Goal: Contribute content: Contribute content

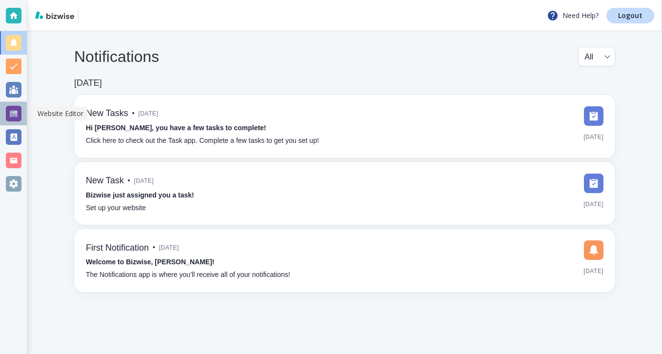
click at [17, 116] on div at bounding box center [14, 114] width 16 height 16
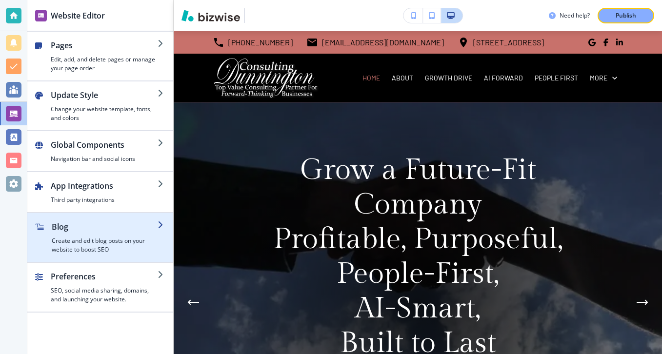
click at [96, 217] on div "button" at bounding box center [100, 217] width 146 height 8
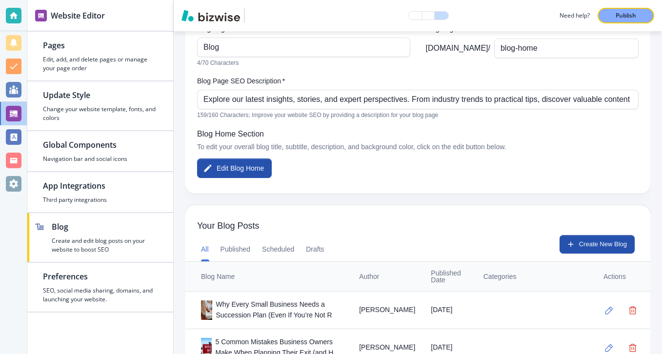
scroll to position [155, 0]
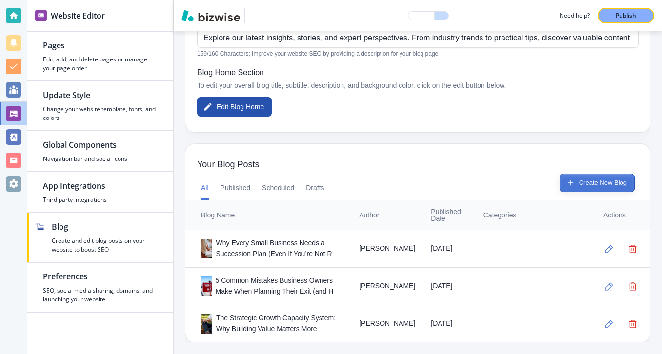
click at [566, 187] on button "Create New Blog" at bounding box center [596, 183] width 75 height 19
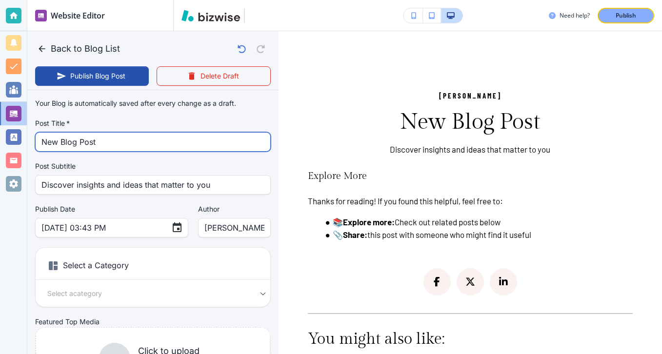
click at [106, 147] on input "New Blog Post" at bounding box center [152, 142] width 223 height 19
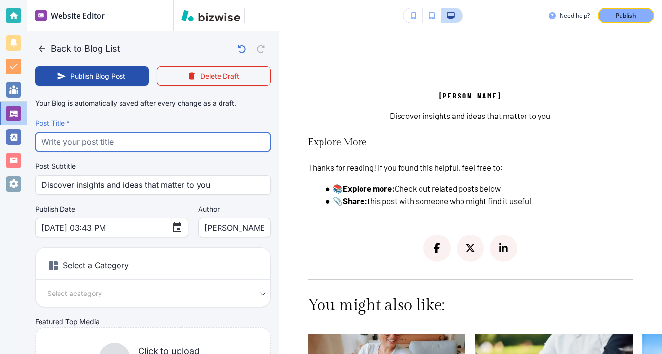
paste input "Internal vs External Succession: Which Path Is Right for Your Business?"
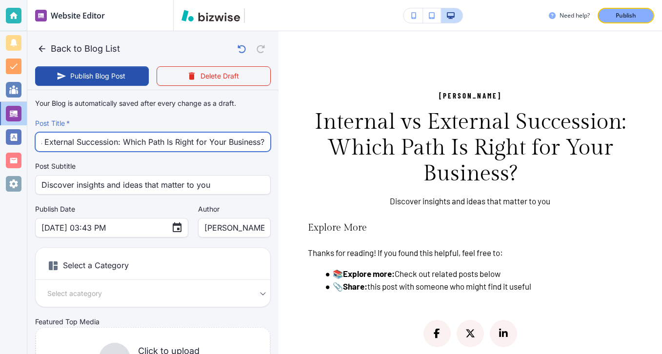
type input "Internal vs External Succession: Which Path Is Right for Your Business?"
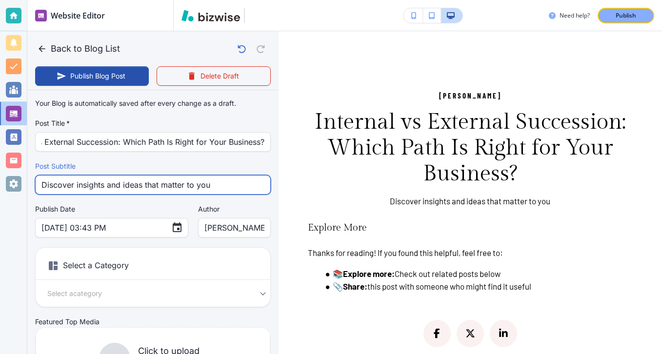
click at [158, 191] on input "Discover insights and ideas that matter to you" at bounding box center [152, 185] width 223 height 19
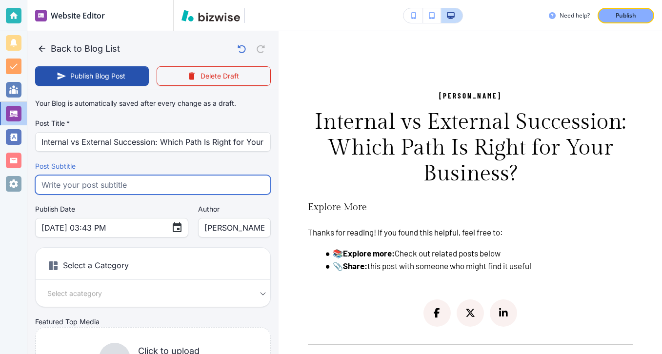
paste input "Explore internal vs external succession planning, compare costs, risks and perf…"
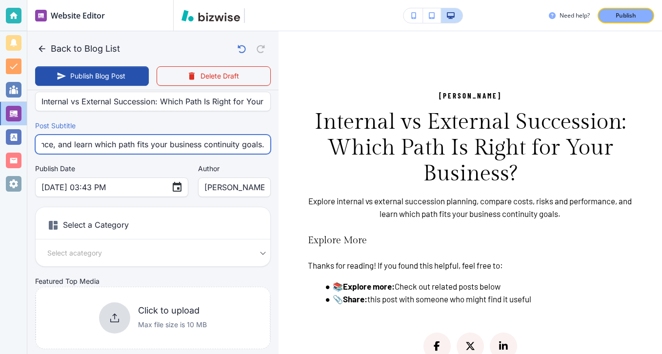
scroll to position [104, 0]
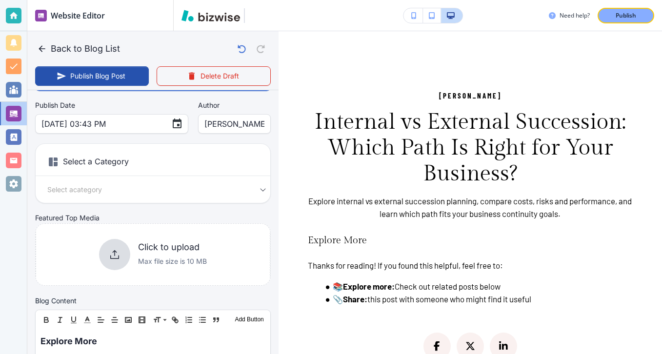
type input "Explore internal vs external succession planning, compare costs, risks and perf…"
click at [149, 258] on p "Max file size is 10 MB" at bounding box center [172, 261] width 69 height 11
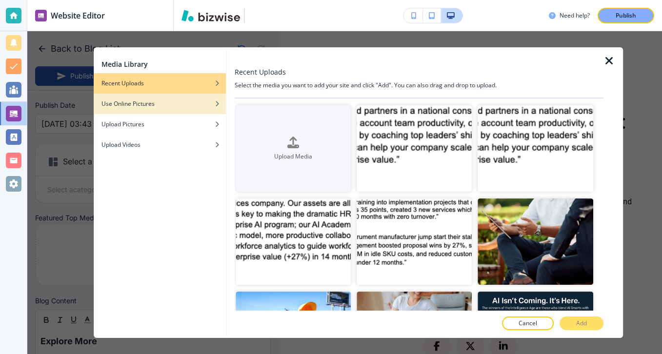
click at [173, 105] on div "Use Online Pictures" at bounding box center [160, 103] width 132 height 9
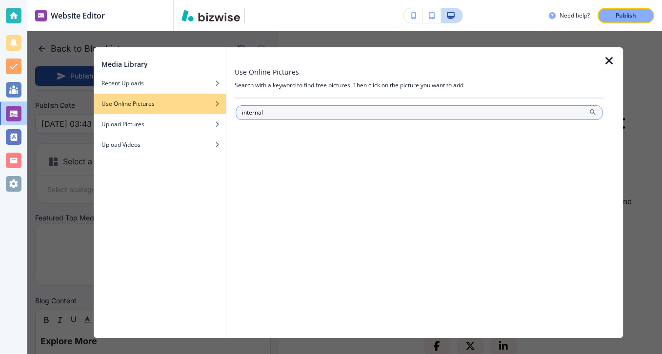
type input "internal"
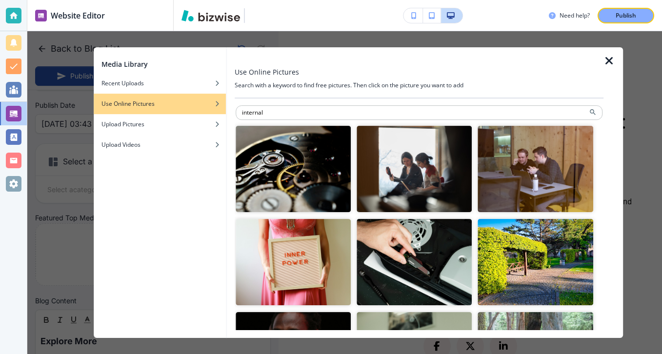
click at [541, 184] on img "button" at bounding box center [535, 169] width 115 height 86
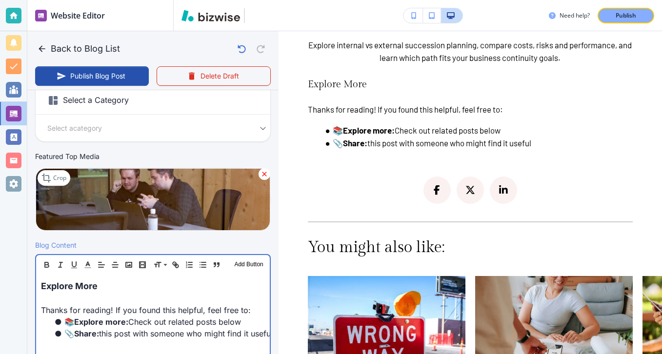
scroll to position [166, 0]
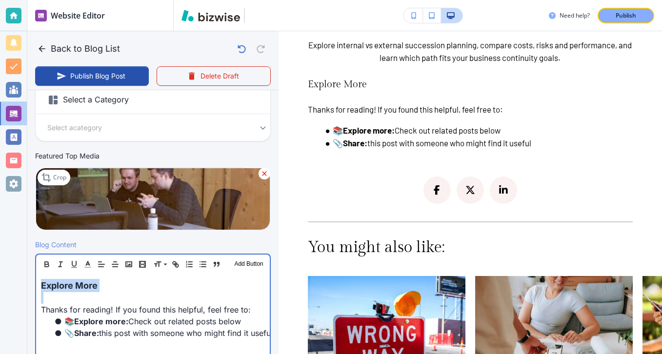
drag, startPoint x: 110, startPoint y: 294, endPoint x: 39, endPoint y: 277, distance: 73.7
click at [39, 277] on div "Explore More Thanks for reading! If you found this helpful, feel free to: 📚 Exp…" at bounding box center [153, 337] width 234 height 127
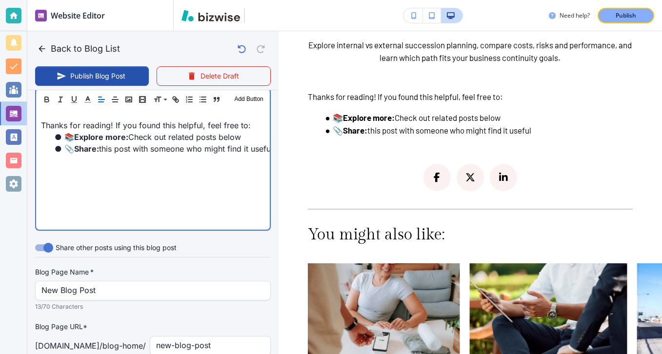
scroll to position [320, 0]
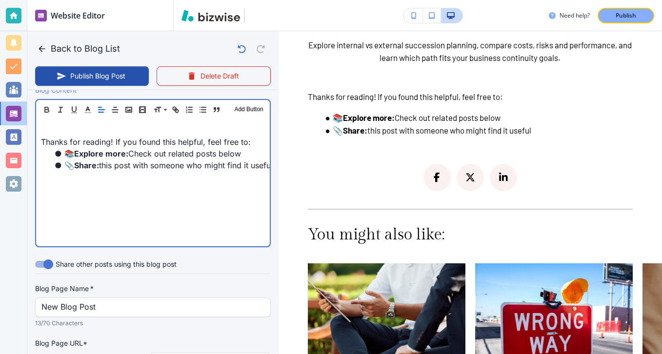
type input "[DATE] 03:45 PM"
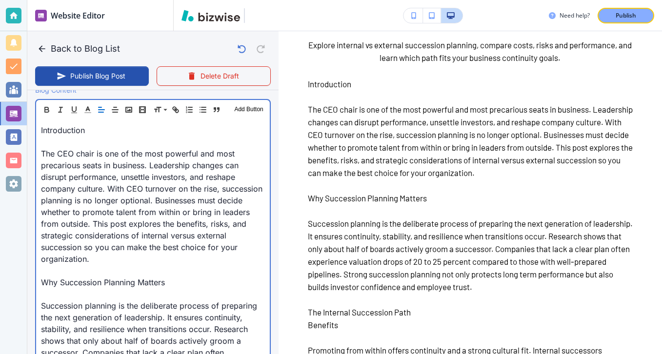
click at [79, 144] on p at bounding box center [153, 142] width 224 height 12
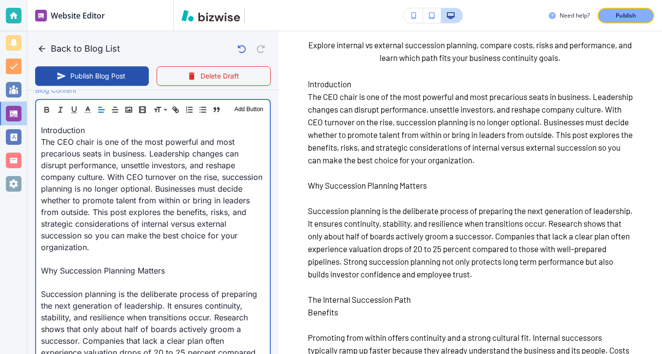
scroll to position [309, 0]
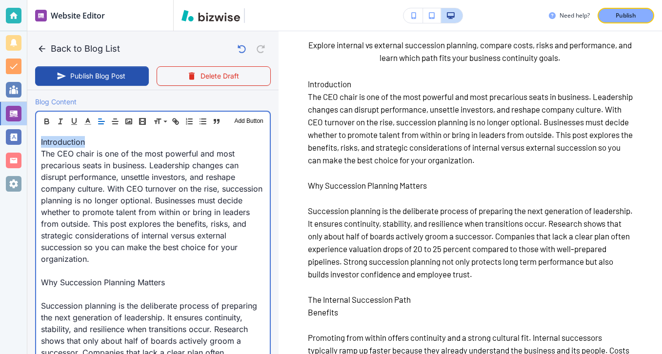
drag, startPoint x: 108, startPoint y: 141, endPoint x: 30, endPoint y: 141, distance: 77.5
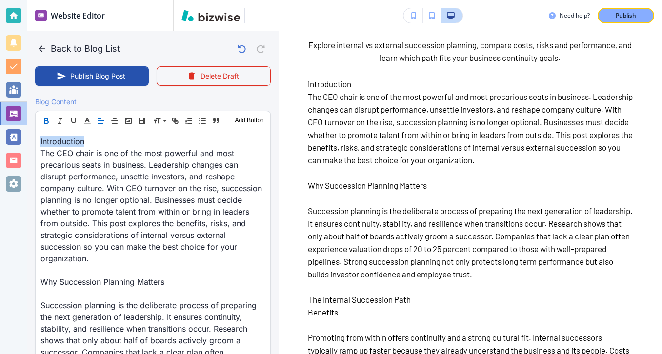
click at [46, 116] on button "button" at bounding box center [46, 121] width 14 height 12
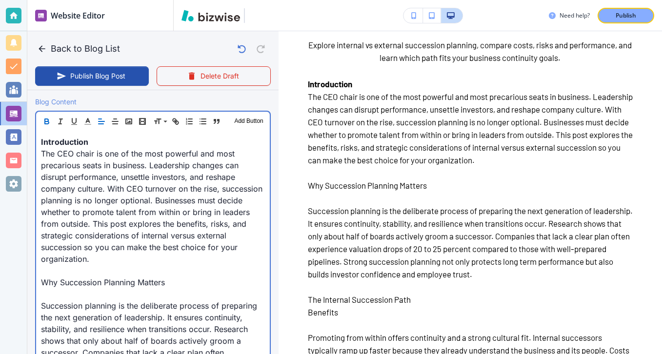
click at [110, 288] on p "Why Succession Planning Matters" at bounding box center [153, 282] width 224 height 12
click at [106, 304] on p "Succession planning is the deliberate process of preparing the next generation …" at bounding box center [153, 352] width 224 height 105
click at [104, 295] on p at bounding box center [153, 294] width 224 height 12
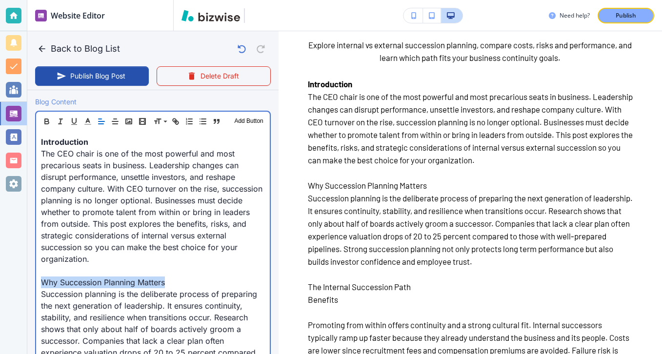
drag, startPoint x: 169, startPoint y: 281, endPoint x: 34, endPoint y: 281, distance: 135.1
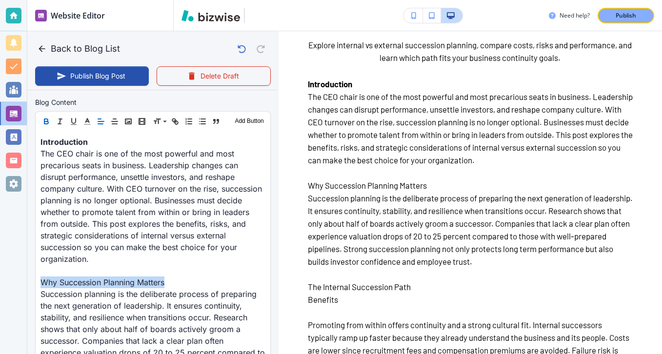
click at [52, 122] on button "button" at bounding box center [46, 122] width 14 height 12
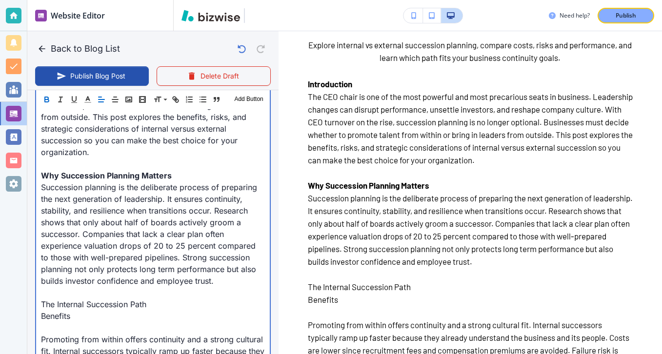
scroll to position [478, 0]
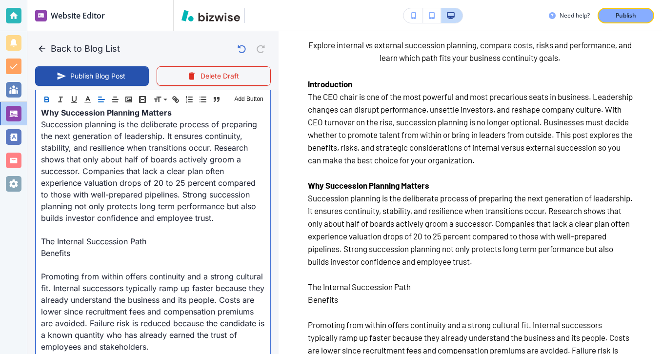
click at [108, 273] on p "Promoting from within offers continuity and a strong cultural fit. Internal suc…" at bounding box center [153, 312] width 224 height 82
click at [103, 263] on p at bounding box center [153, 265] width 224 height 12
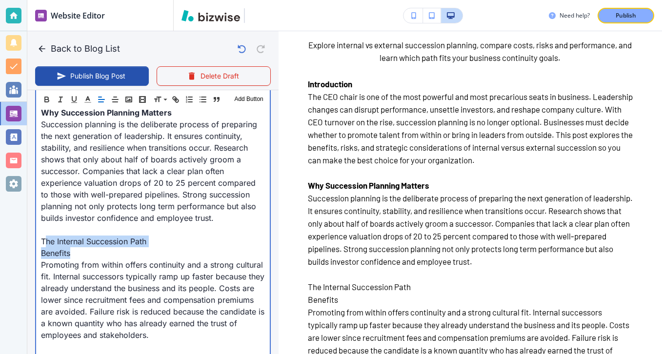
drag, startPoint x: 98, startPoint y: 255, endPoint x: 45, endPoint y: 243, distance: 54.1
drag, startPoint x: 40, startPoint y: 238, endPoint x: 91, endPoint y: 254, distance: 53.5
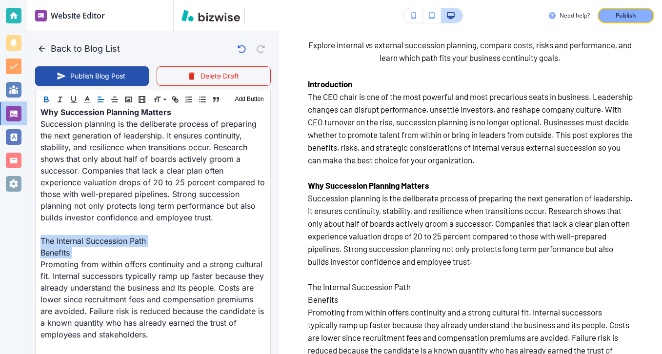
click at [51, 98] on button "button" at bounding box center [46, 100] width 14 height 12
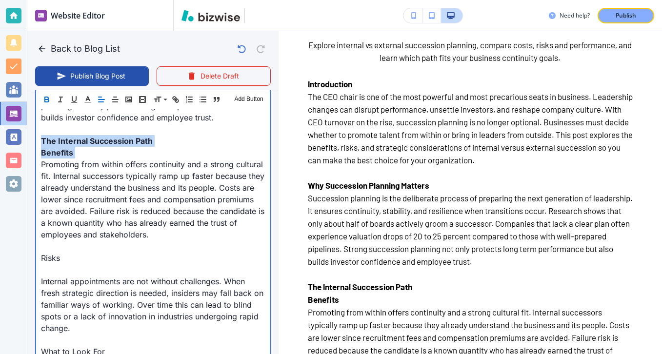
scroll to position [643, 0]
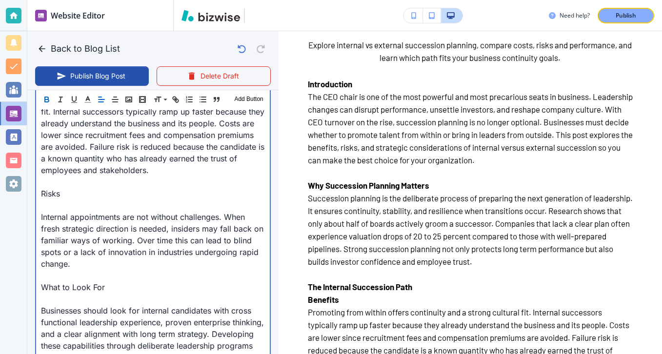
click at [62, 200] on p at bounding box center [153, 205] width 224 height 12
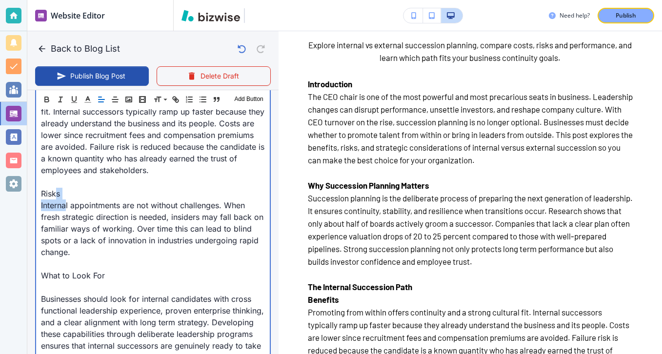
drag, startPoint x: 67, startPoint y: 200, endPoint x: 56, endPoint y: 198, distance: 12.0
click at [66, 195] on p "Risks" at bounding box center [153, 194] width 224 height 12
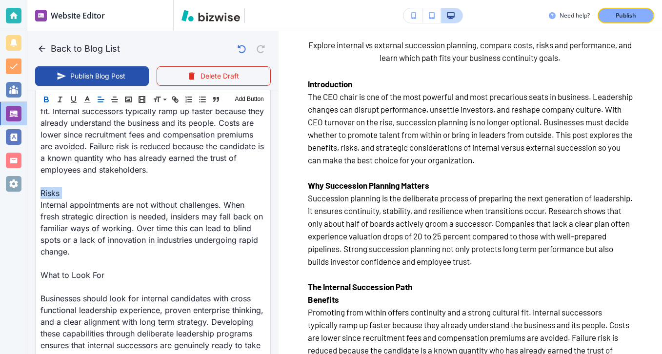
click at [47, 99] on icon "button" at bounding box center [46, 100] width 4 height 2
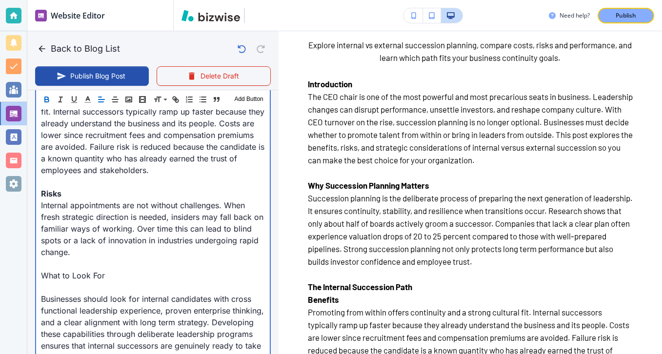
click at [64, 279] on p "What to Look For" at bounding box center [153, 276] width 224 height 12
click at [65, 297] on p "Businesses should look for internal candidates with cross functional leadership…" at bounding box center [153, 328] width 224 height 70
click at [65, 289] on p at bounding box center [153, 287] width 224 height 12
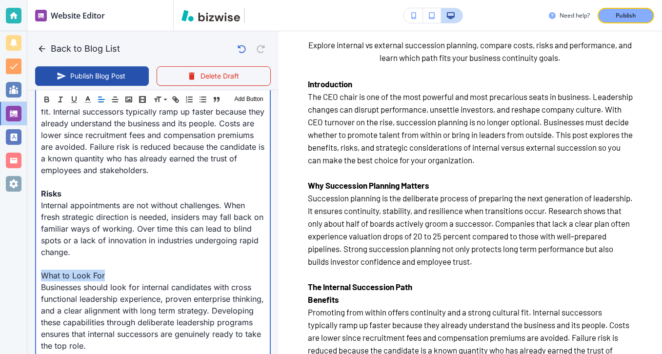
drag, startPoint x: 110, startPoint y: 276, endPoint x: 33, endPoint y: 274, distance: 76.6
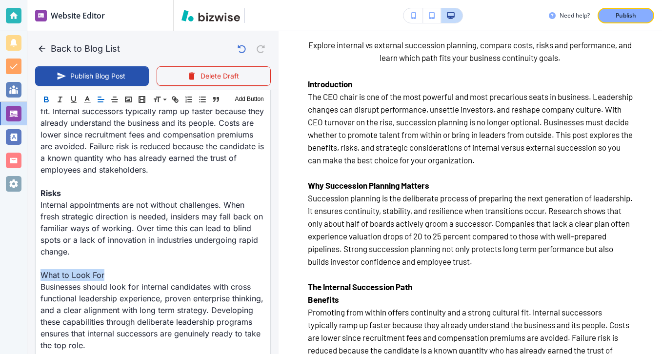
click at [46, 104] on button "button" at bounding box center [46, 100] width 14 height 12
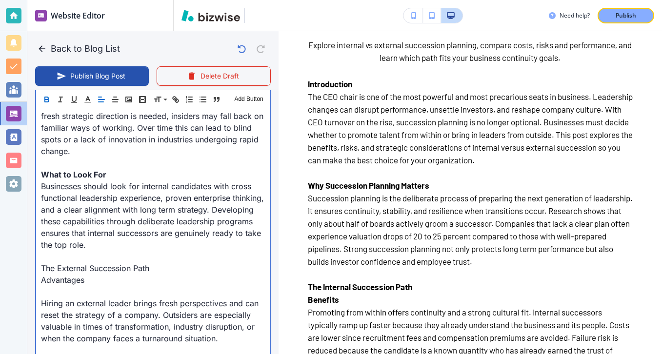
scroll to position [772, 0]
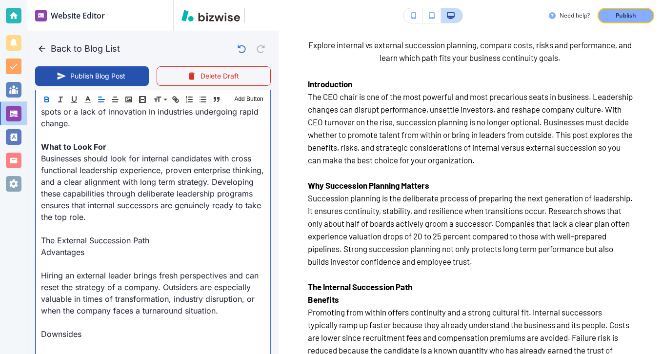
click at [68, 271] on p "Hiring an external leader brings fresh perspectives and can reset the strategy …" at bounding box center [153, 293] width 224 height 47
click at [68, 262] on p at bounding box center [153, 264] width 224 height 12
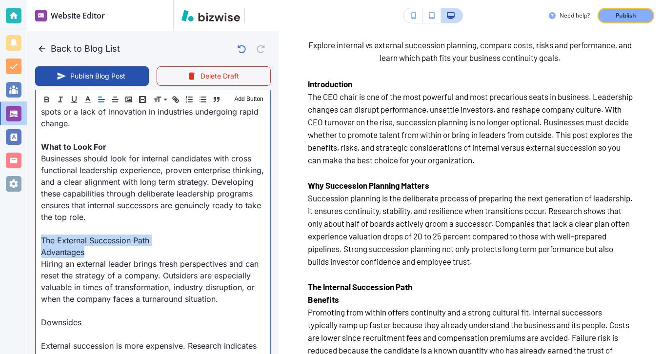
drag, startPoint x: 91, startPoint y: 253, endPoint x: 29, endPoint y: 244, distance: 62.1
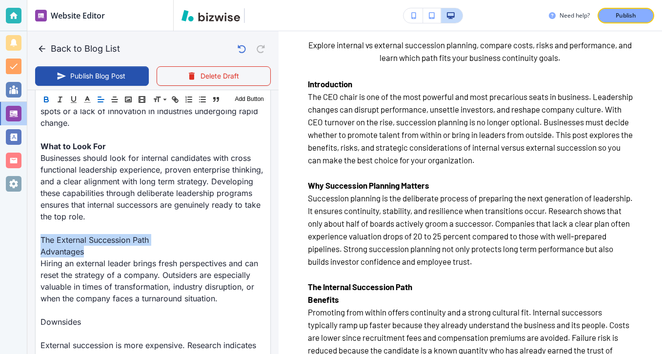
click at [49, 98] on icon "button" at bounding box center [46, 99] width 9 height 9
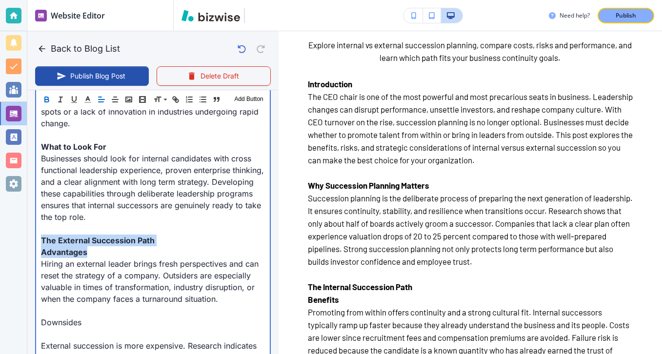
click at [44, 257] on p "Advantages" at bounding box center [153, 252] width 224 height 12
click at [41, 254] on strong "Advantages" at bounding box center [64, 252] width 46 height 10
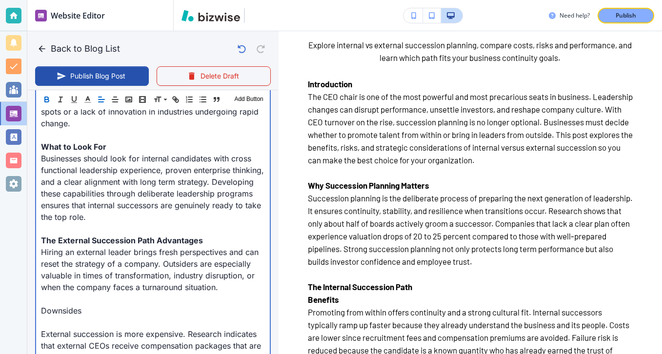
scroll to position [798, 0]
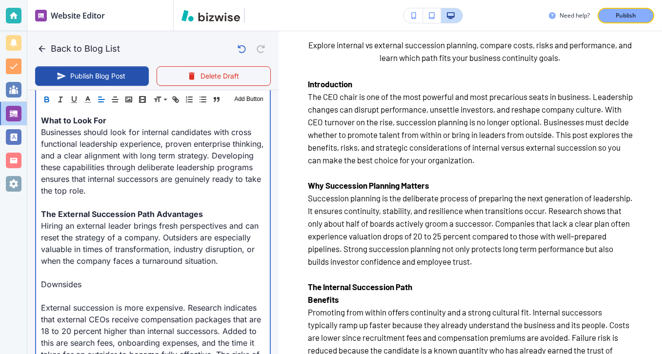
click at [78, 285] on p "Downsides" at bounding box center [153, 284] width 224 height 12
click at [90, 298] on p at bounding box center [153, 296] width 224 height 12
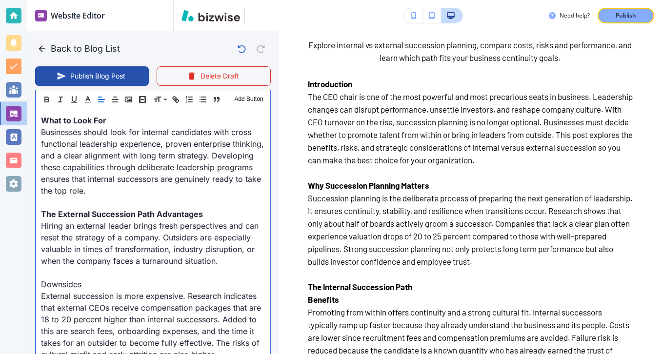
click at [158, 217] on strong "The External Succession Path Advantages" at bounding box center [122, 214] width 162 height 10
click at [140, 277] on p at bounding box center [153, 273] width 224 height 12
drag, startPoint x: 140, startPoint y: 282, endPoint x: 24, endPoint y: 285, distance: 115.6
click at [24, 285] on div "Website Editor Pages Edit, add, and delete pages or manage your page order Upda…" at bounding box center [331, 177] width 662 height 354
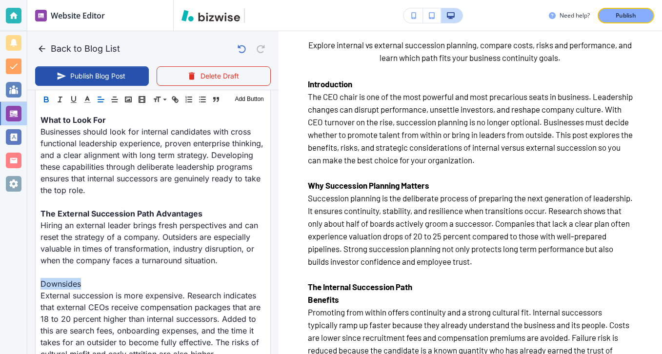
click at [49, 98] on icon "button" at bounding box center [46, 99] width 9 height 9
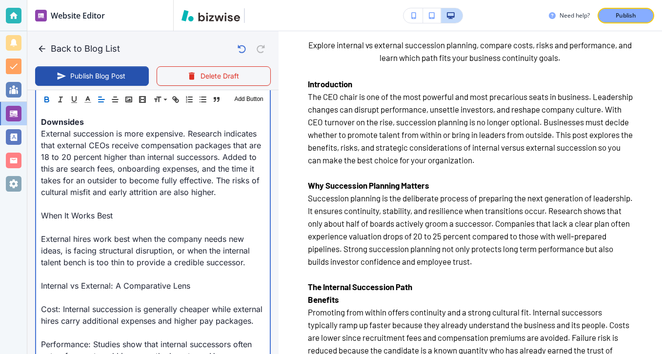
scroll to position [974, 0]
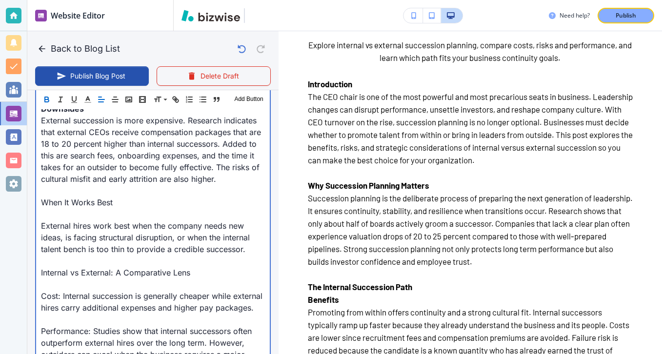
click at [106, 223] on p "External hires work best when the company needs new ideas, is facing structural…" at bounding box center [153, 237] width 224 height 35
click at [106, 213] on p at bounding box center [153, 214] width 224 height 12
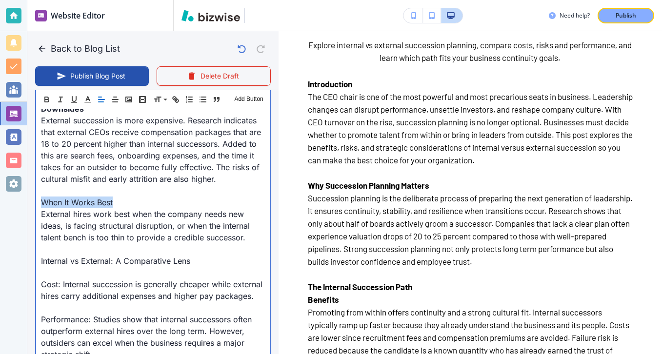
drag, startPoint x: 134, startPoint y: 205, endPoint x: 28, endPoint y: 204, distance: 105.8
click at [28, 204] on div "Blog Content Header 1 Header 2 Header 3 Body Text Add Button Introduction The C…" at bounding box center [152, 195] width 251 height 1528
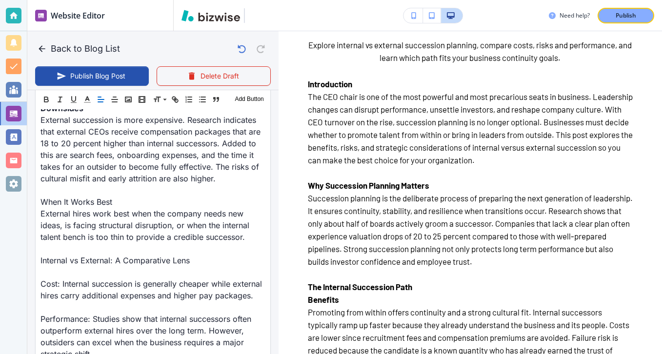
click at [48, 93] on div "Header 1 Header 2 Header 3 Body Text Add Button" at bounding box center [153, 100] width 235 height 20
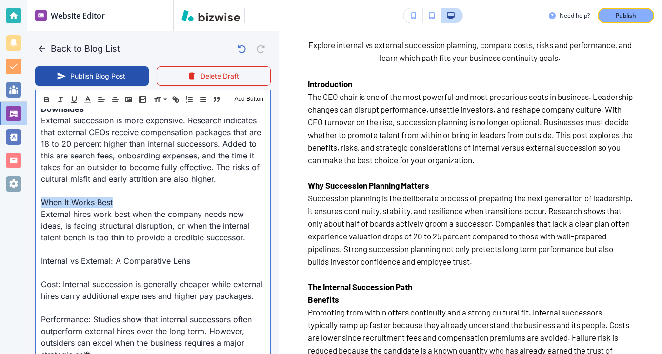
drag, startPoint x: 118, startPoint y: 206, endPoint x: 38, endPoint y: 198, distance: 80.3
click at [38, 198] on div "Introduction The CEO chair is one of the most powerful and most precarious seat…" at bounding box center [153, 208] width 234 height 1484
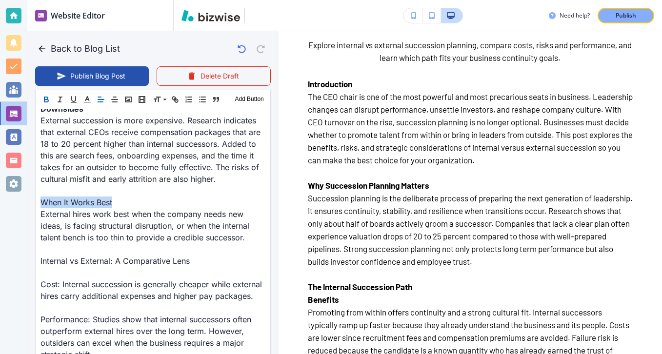
click at [44, 96] on icon "button" at bounding box center [46, 99] width 9 height 9
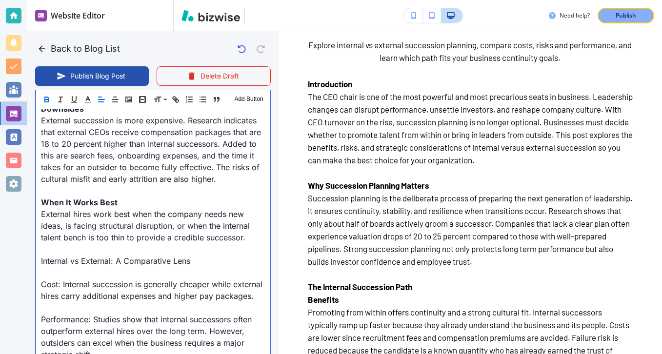
click at [67, 266] on p "Internal vs External: A Comparative Lens" at bounding box center [153, 261] width 224 height 12
click at [67, 289] on p "Cost: Internal succession is generally cheaper while external hires carry addit…" at bounding box center [153, 289] width 224 height 23
click at [67, 265] on p "Internal vs External: A Comparative Lens" at bounding box center [153, 261] width 224 height 12
click at [67, 277] on p at bounding box center [153, 273] width 224 height 12
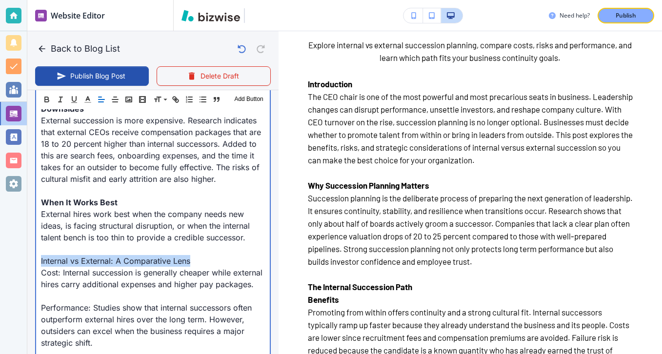
drag, startPoint x: 210, startPoint y: 265, endPoint x: 23, endPoint y: 264, distance: 186.8
click at [23, 264] on div "Website Editor Pages Edit, add, and delete pages or manage your page order Upda…" at bounding box center [331, 177] width 662 height 354
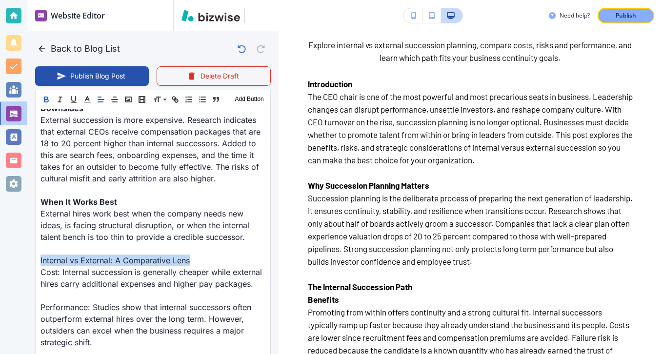
click at [46, 98] on icon "button" at bounding box center [46, 99] width 9 height 9
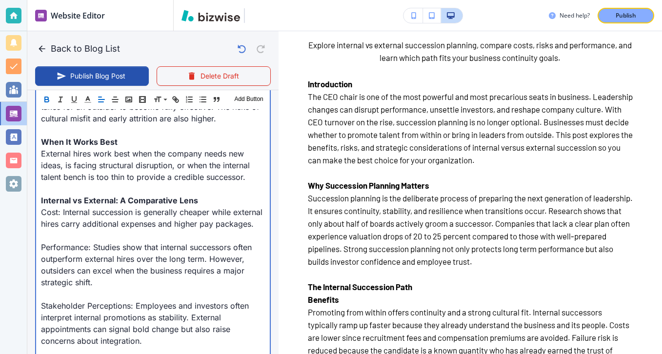
scroll to position [1026, 0]
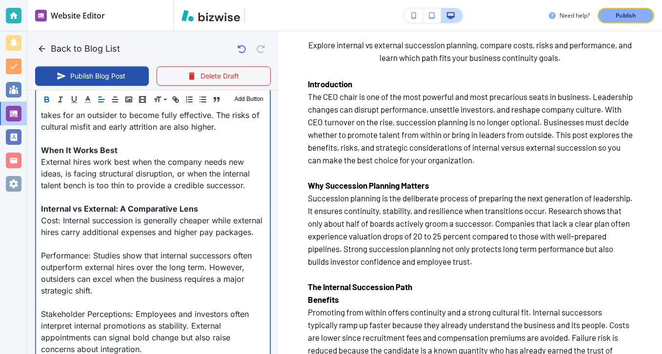
click at [83, 200] on p at bounding box center [153, 197] width 224 height 12
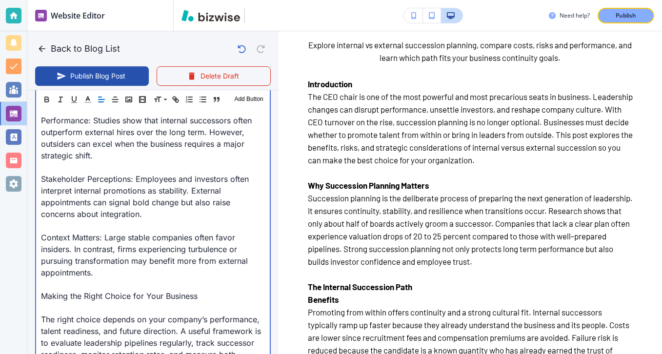
scroll to position [1172, 0]
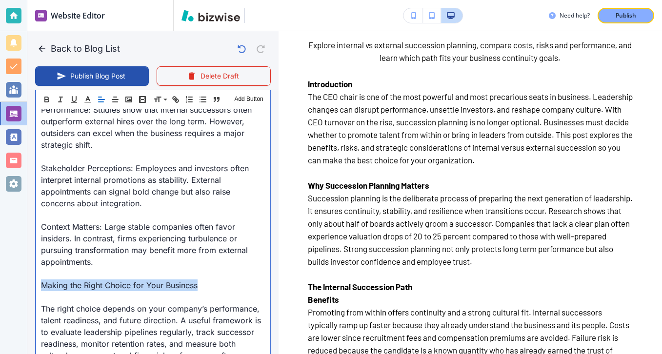
drag, startPoint x: 202, startPoint y: 283, endPoint x: 38, endPoint y: 288, distance: 164.4
click at [38, 288] on div "Introduction The CEO chair is one of the most powerful and most precarious seat…" at bounding box center [153, 4] width 234 height 1473
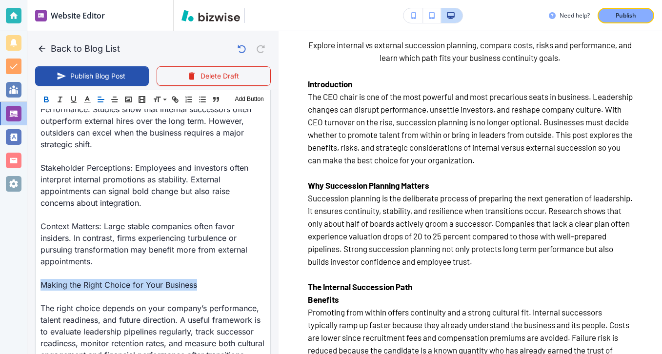
click at [47, 104] on button "button" at bounding box center [46, 100] width 14 height 12
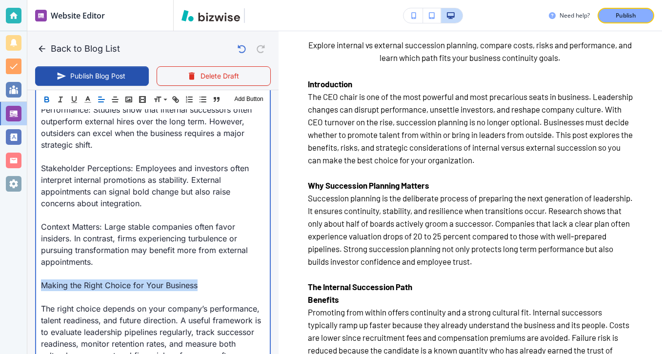
type input "[DATE] 03:48 PM"
click at [64, 295] on p at bounding box center [153, 297] width 224 height 12
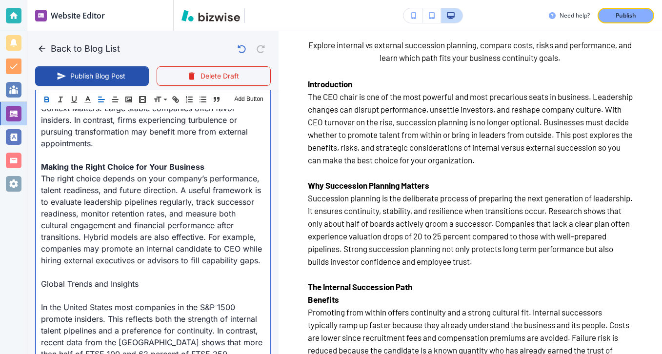
scroll to position [1360, 0]
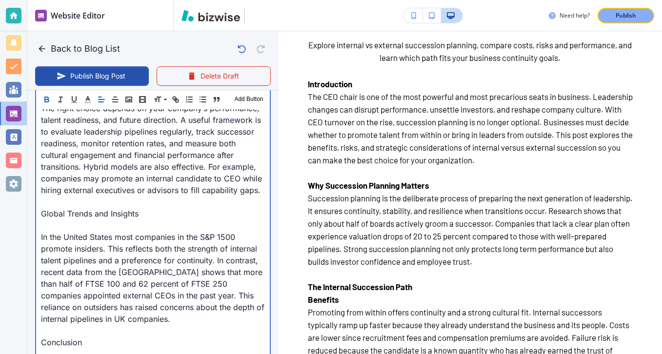
click at [59, 234] on p "In the United States most companies in the S&P 1500 promote insiders. This refl…" at bounding box center [153, 278] width 224 height 94
click at [46, 216] on p "Global Trends and Insights" at bounding box center [153, 214] width 224 height 12
click at [46, 228] on p at bounding box center [153, 225] width 224 height 12
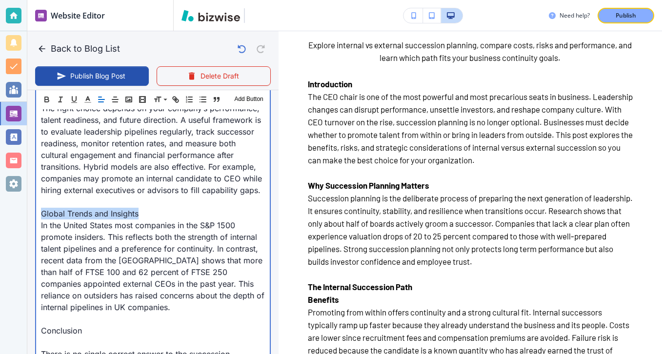
drag, startPoint x: 145, startPoint y: 217, endPoint x: 31, endPoint y: 217, distance: 114.1
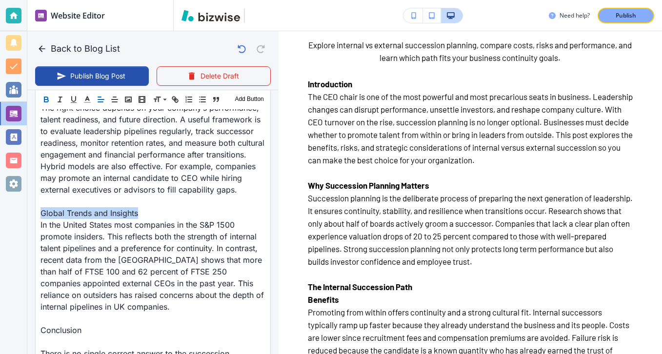
click at [42, 96] on icon "button" at bounding box center [46, 99] width 9 height 9
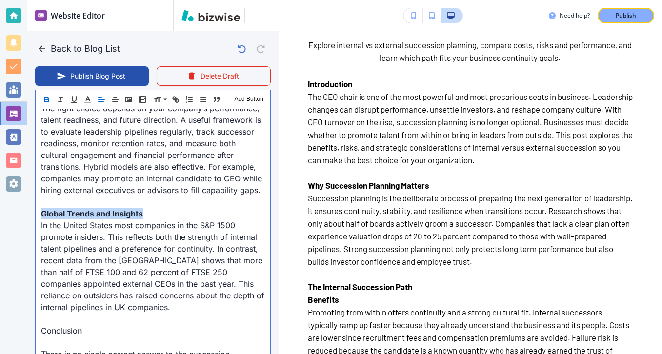
scroll to position [1431, 0]
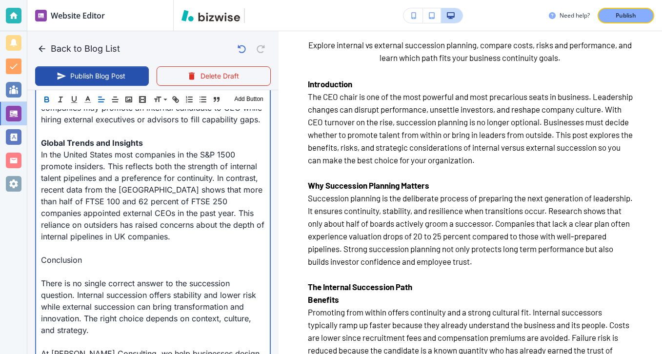
click at [80, 273] on p at bounding box center [153, 272] width 224 height 12
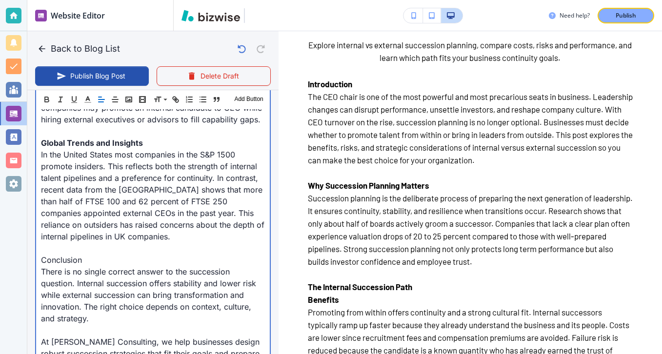
click at [86, 271] on p "There is no single correct answer to the succession question. Internal successi…" at bounding box center [153, 295] width 224 height 59
click at [90, 268] on p "There is no single correct answer to the succession question. Internal successi…" at bounding box center [153, 295] width 224 height 59
drag, startPoint x: 91, startPoint y: 264, endPoint x: 16, endPoint y: 263, distance: 75.6
click at [16, 263] on div "Website Editor Pages Edit, add, and delete pages or manage your page order Upda…" at bounding box center [331, 177] width 662 height 354
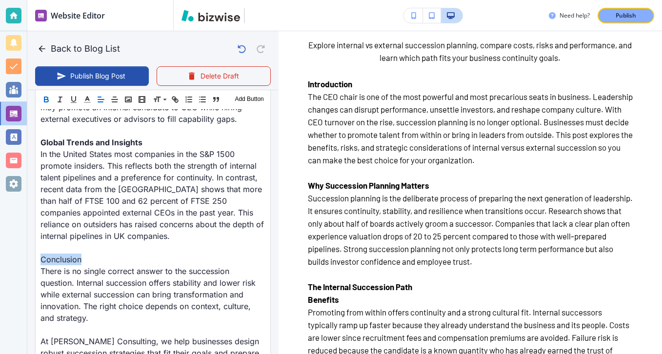
click at [47, 103] on icon "button" at bounding box center [46, 99] width 9 height 9
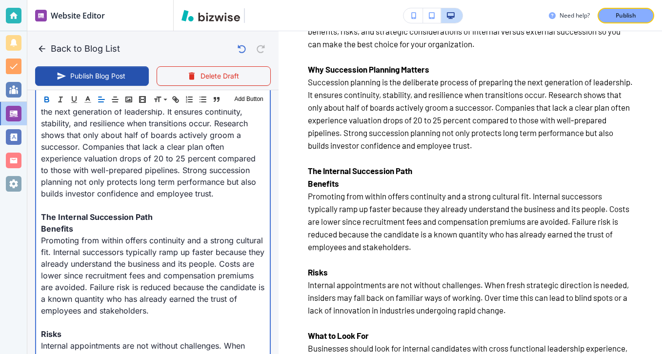
scroll to position [511, 0]
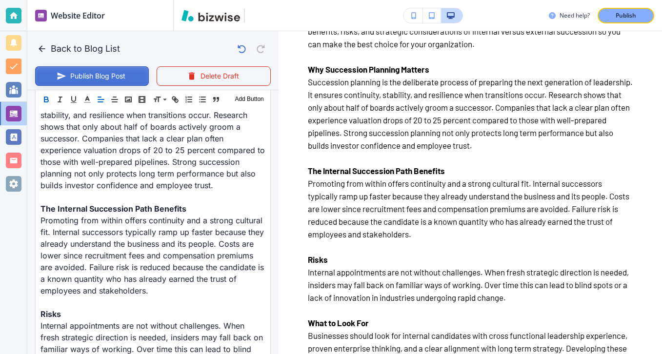
click at [133, 74] on button "Publish Blog Post" at bounding box center [92, 76] width 114 height 20
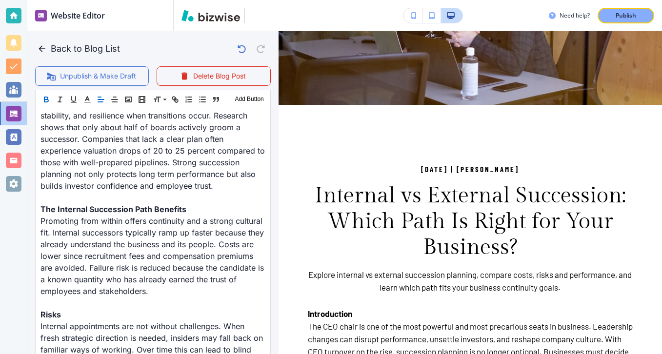
scroll to position [0, 0]
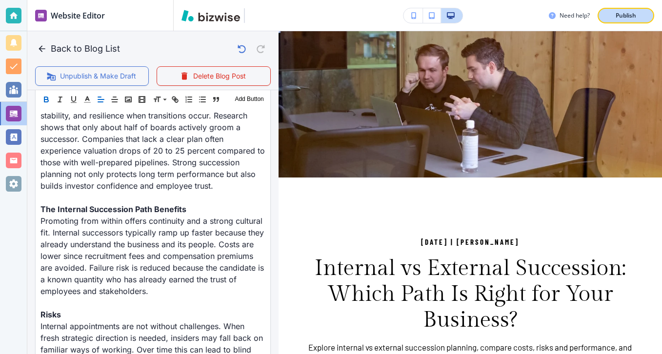
click at [634, 17] on p "Publish" at bounding box center [625, 15] width 20 height 9
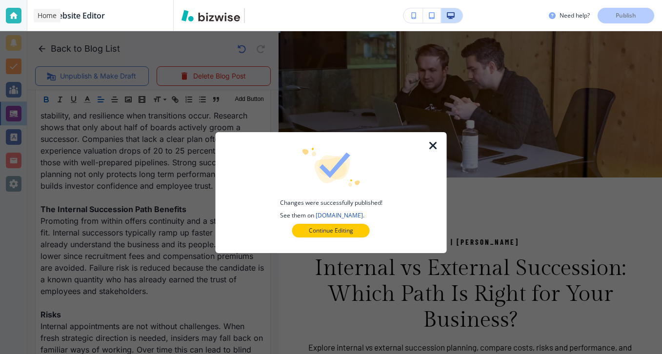
click at [14, 8] on div at bounding box center [14, 16] width 16 height 16
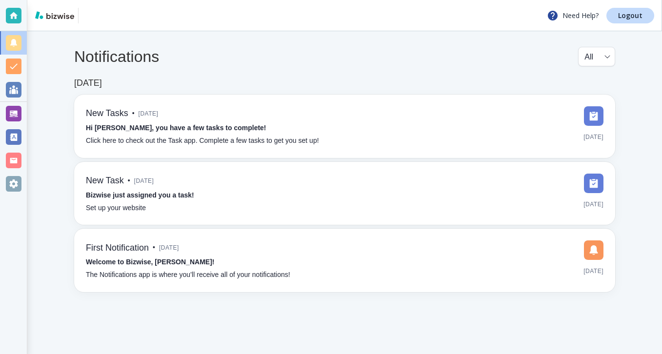
click at [644, 23] on div "Need Help? Logout" at bounding box center [344, 15] width 634 height 31
click at [644, 21] on link "Logout" at bounding box center [630, 16] width 48 height 16
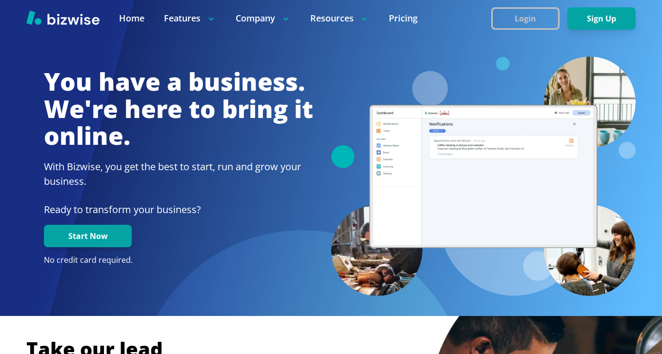
click at [520, 20] on button "Login" at bounding box center [525, 18] width 68 height 22
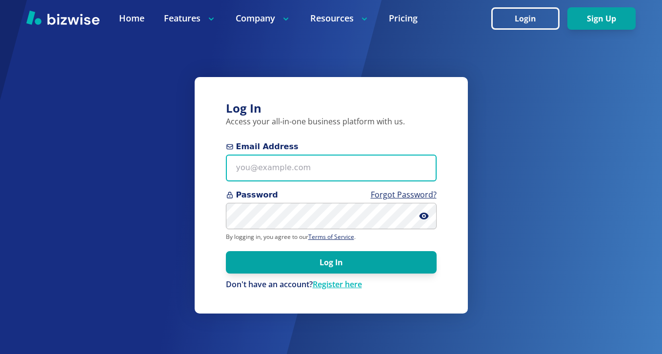
click at [340, 178] on input "Email Address" at bounding box center [331, 168] width 211 height 27
paste input "[EMAIL_ADDRESS][DOMAIN_NAME]"
type input "[EMAIL_ADDRESS][DOMAIN_NAME]"
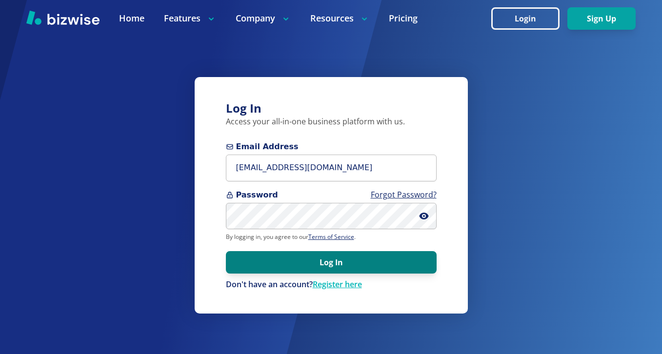
click at [367, 267] on button "Log In" at bounding box center [331, 262] width 211 height 22
